Goal: Find specific page/section: Find specific page/section

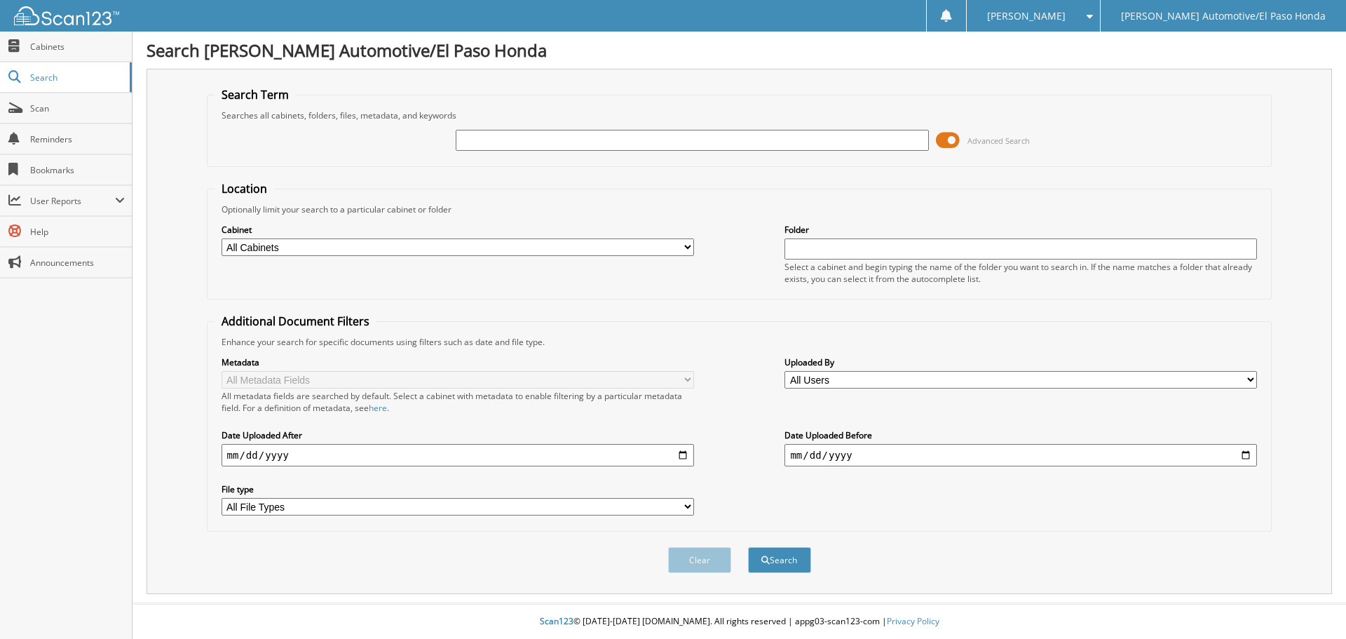
click at [491, 134] on input "text" at bounding box center [692, 140] width 473 height 21
type input "ra087124"
click at [775, 566] on button "Search" at bounding box center [779, 560] width 63 height 26
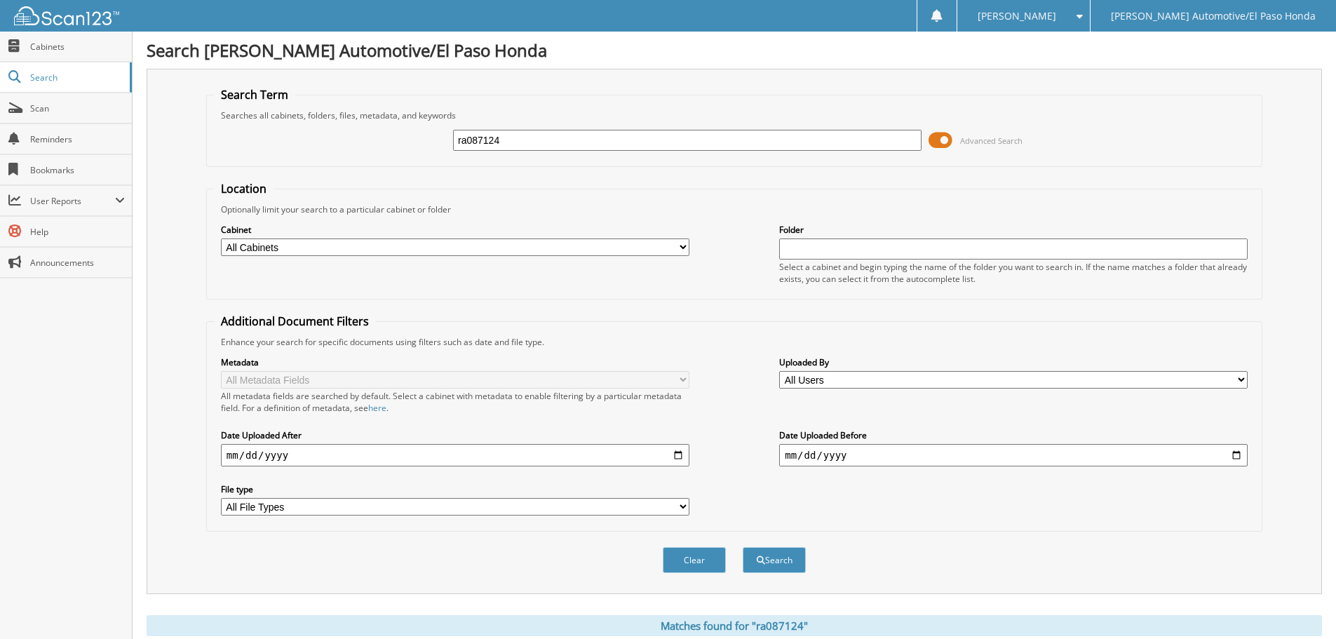
click at [940, 138] on span at bounding box center [940, 140] width 24 height 21
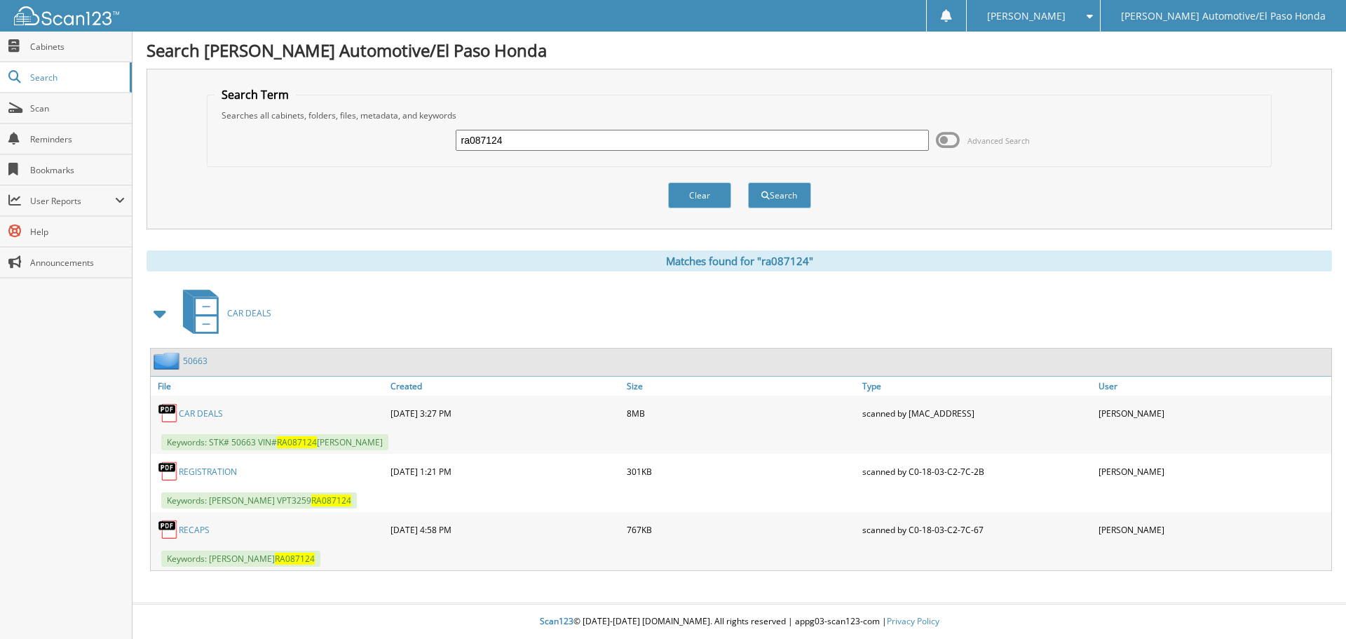
click at [212, 413] on link "CAR DEALS" at bounding box center [201, 413] width 44 height 12
